Goal: Task Accomplishment & Management: Use online tool/utility

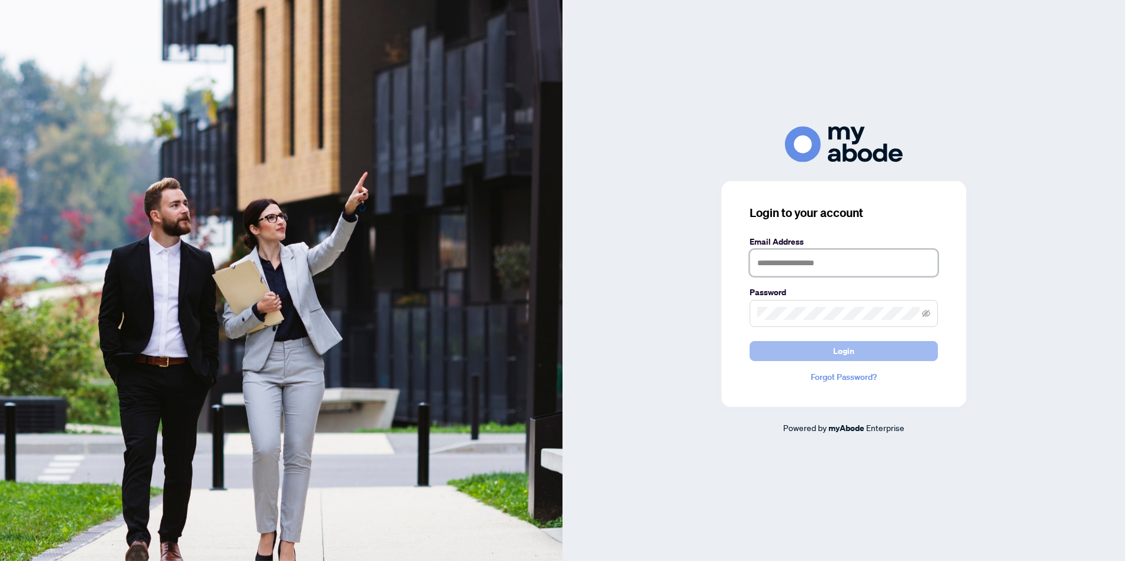
type input "**********"
click at [844, 354] on span "Login" at bounding box center [843, 351] width 21 height 19
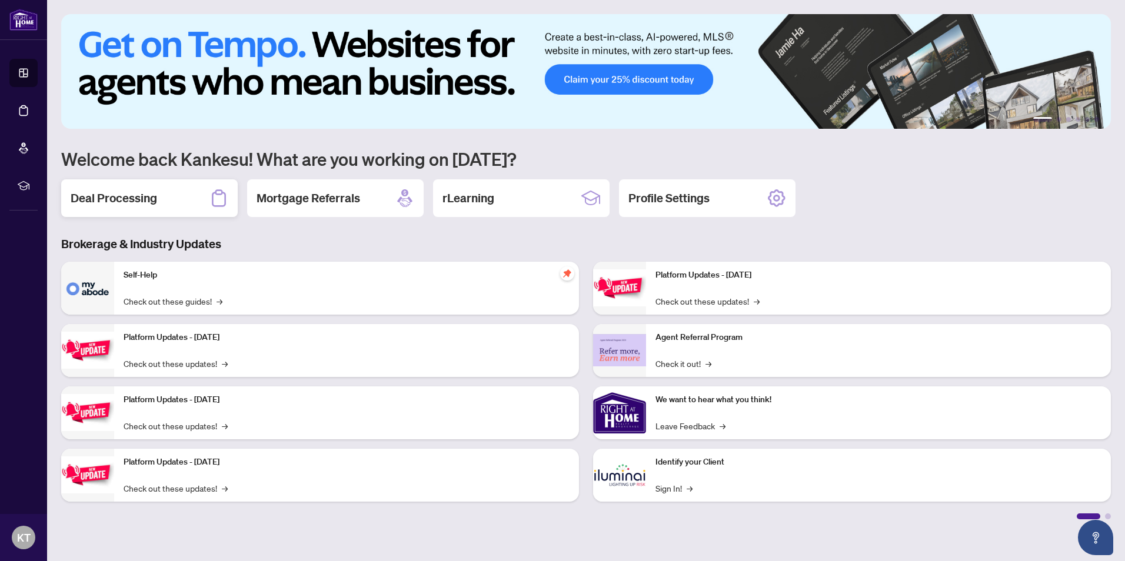
click at [120, 195] on h2 "Deal Processing" at bounding box center [114, 198] width 86 height 16
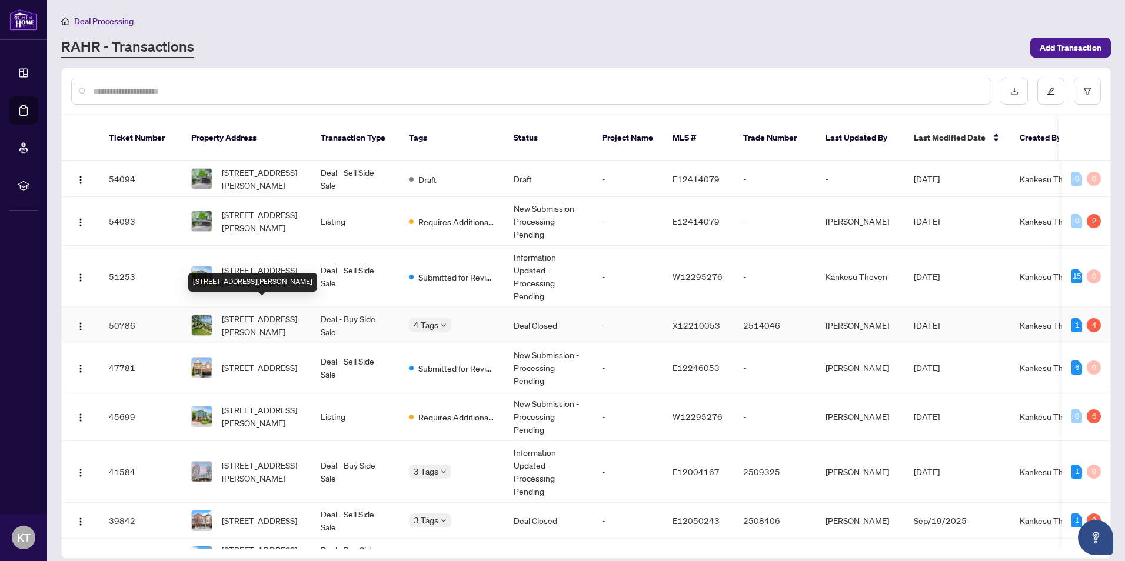
click at [244, 312] on span "[STREET_ADDRESS][PERSON_NAME]" at bounding box center [262, 325] width 80 height 26
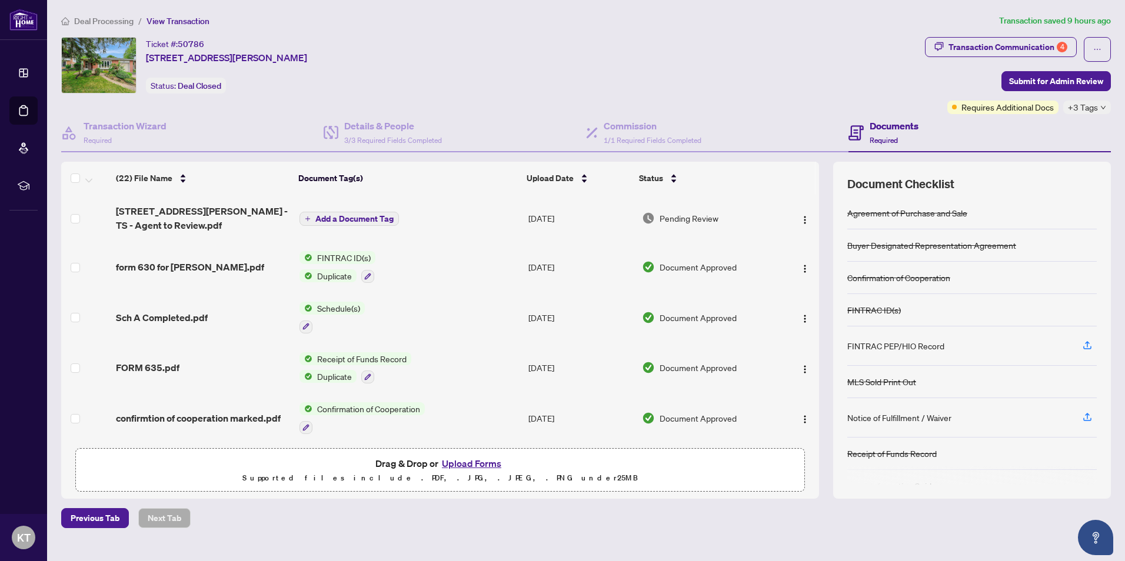
click at [372, 215] on span "Add a Document Tag" at bounding box center [354, 219] width 78 height 8
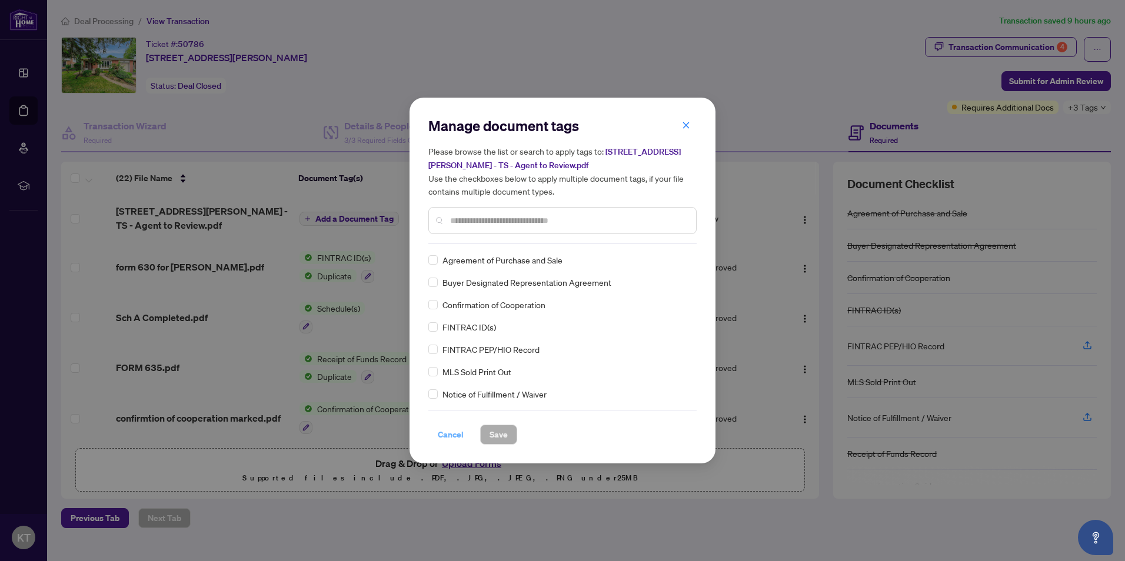
click at [444, 434] on span "Cancel" at bounding box center [451, 434] width 26 height 19
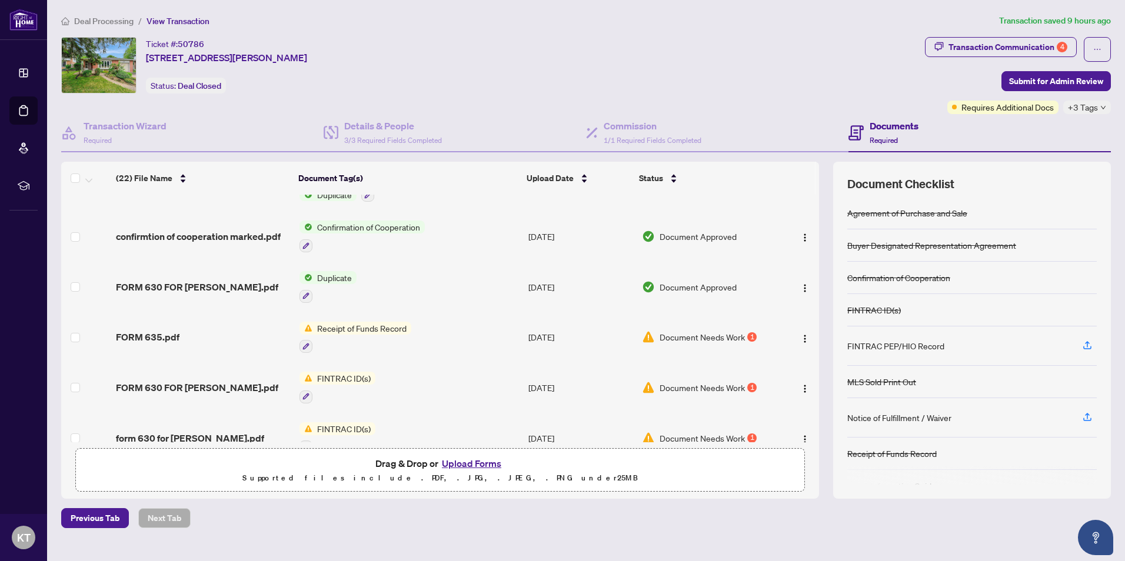
scroll to position [192, 0]
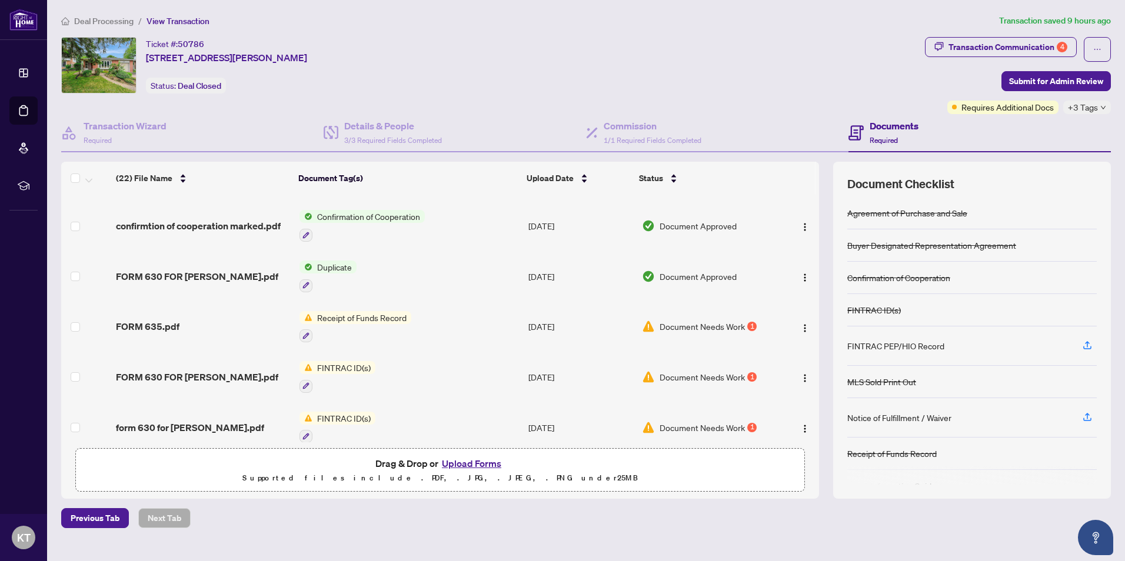
click at [708, 321] on span "Document Needs Work" at bounding box center [701, 326] width 85 height 13
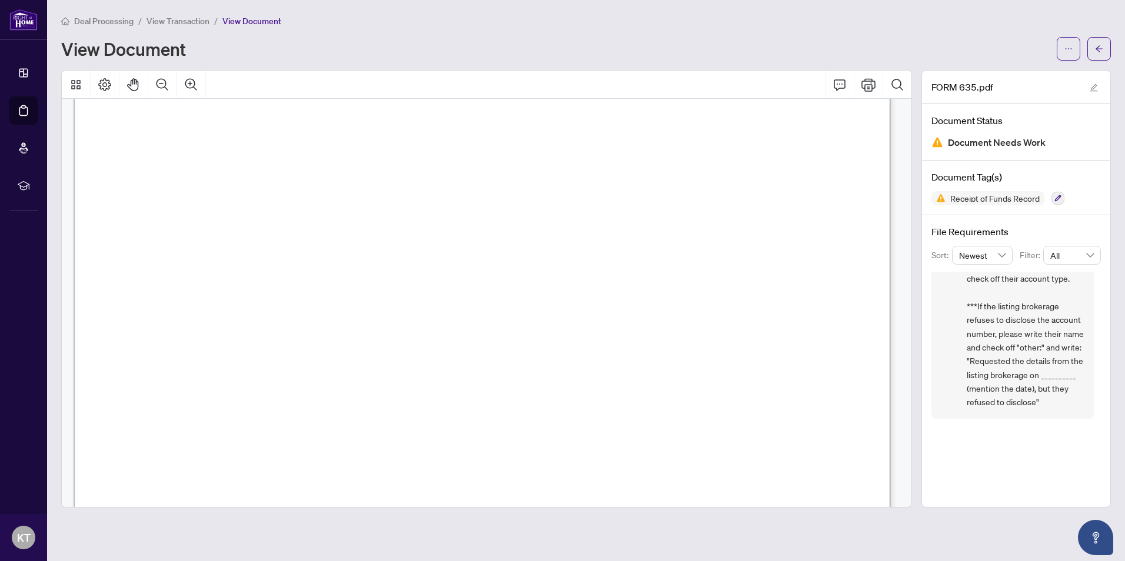
scroll to position [241, 0]
